Goal: Task Accomplishment & Management: Manage account settings

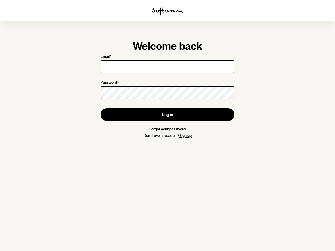
click at [167, 12] on img at bounding box center [167, 11] width 31 height 8
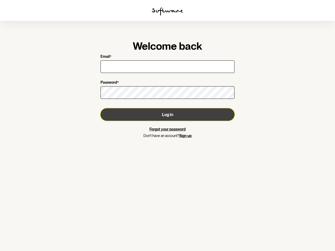
click at [167, 115] on button "Log in" at bounding box center [167, 114] width 134 height 13
